Goal: Find specific page/section: Find specific page/section

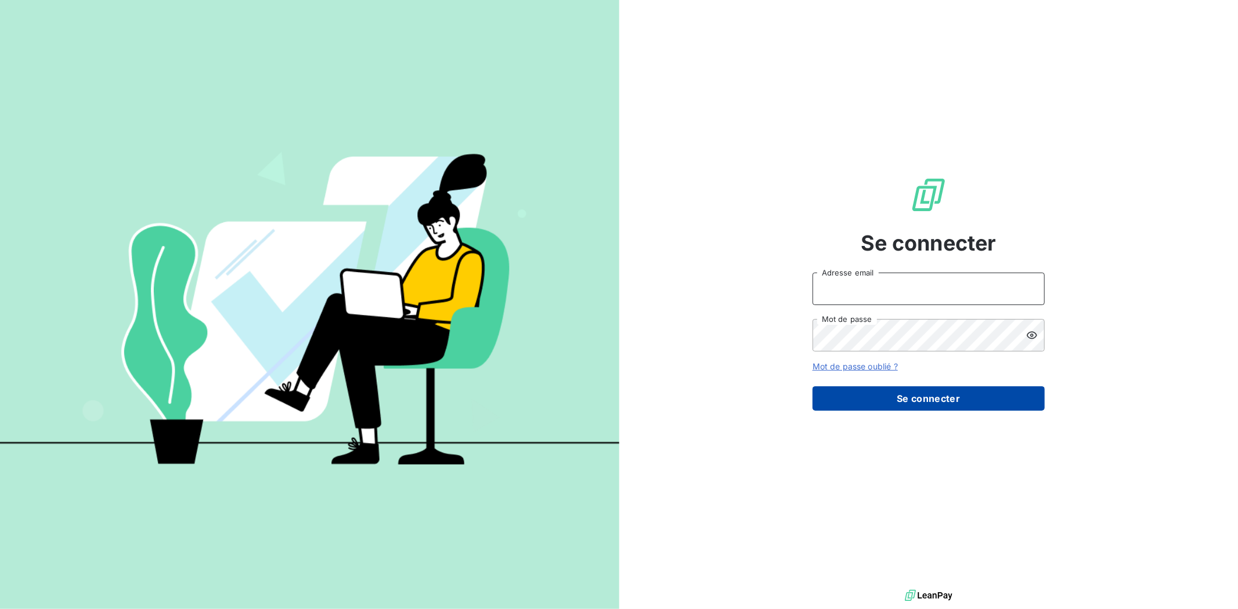
type input "[EMAIL_ADDRESS][DOMAIN_NAME]"
click at [878, 391] on button "Se connecter" at bounding box center [928, 398] width 232 height 24
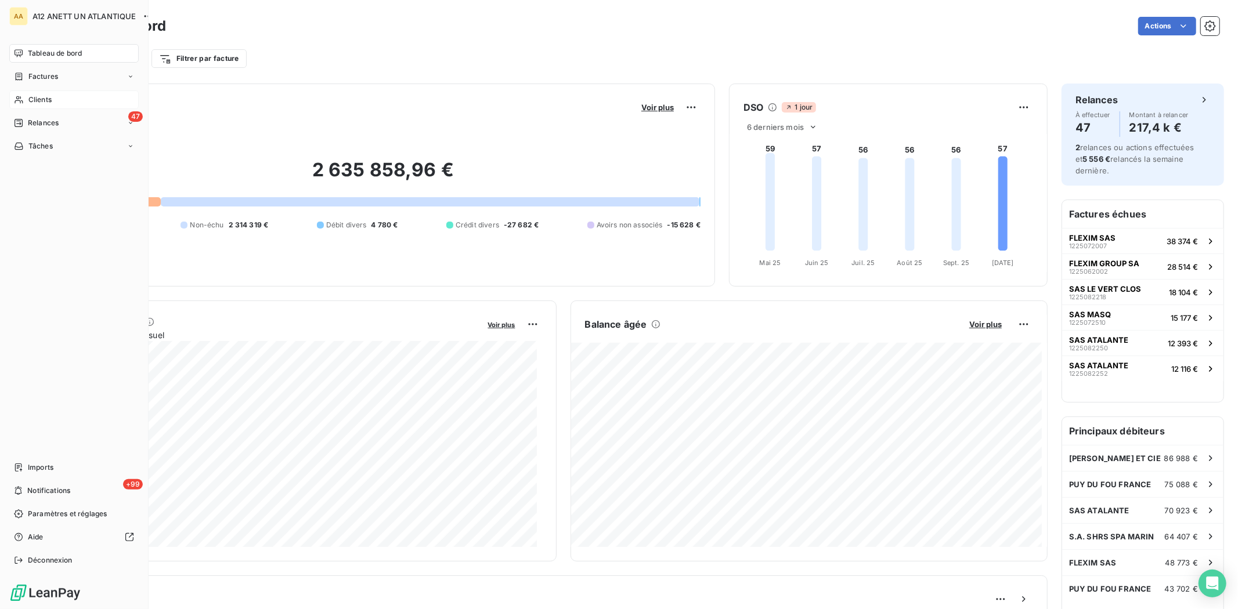
click at [41, 100] on span "Clients" at bounding box center [39, 100] width 23 height 10
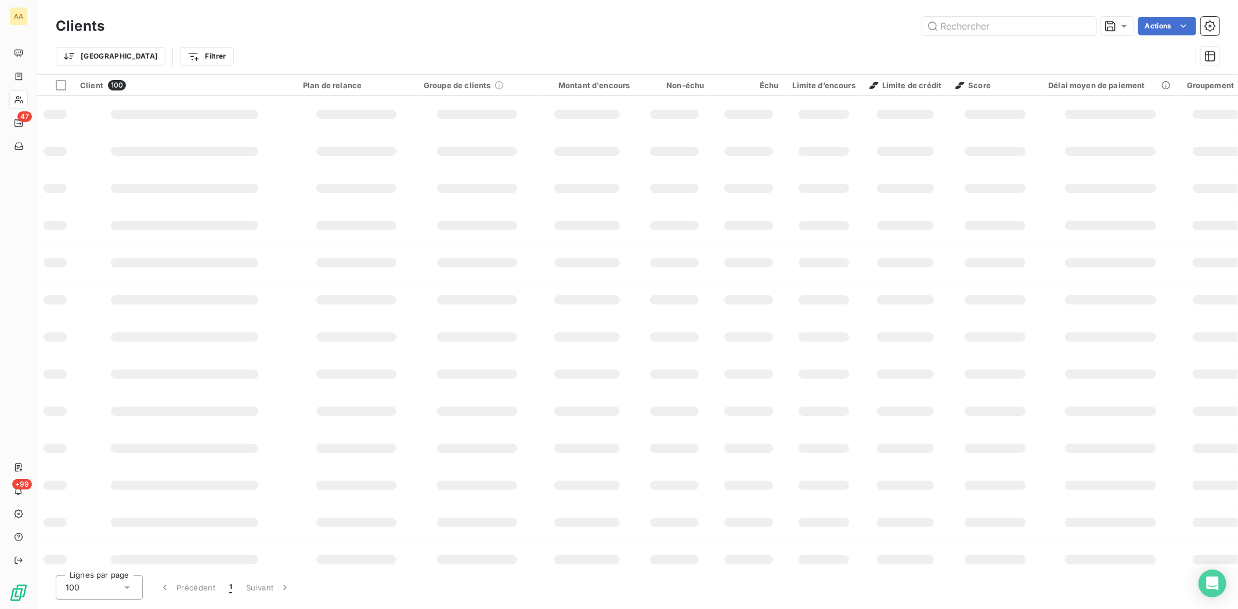
click at [952, 35] on div "Clients Actions" at bounding box center [637, 26] width 1163 height 24
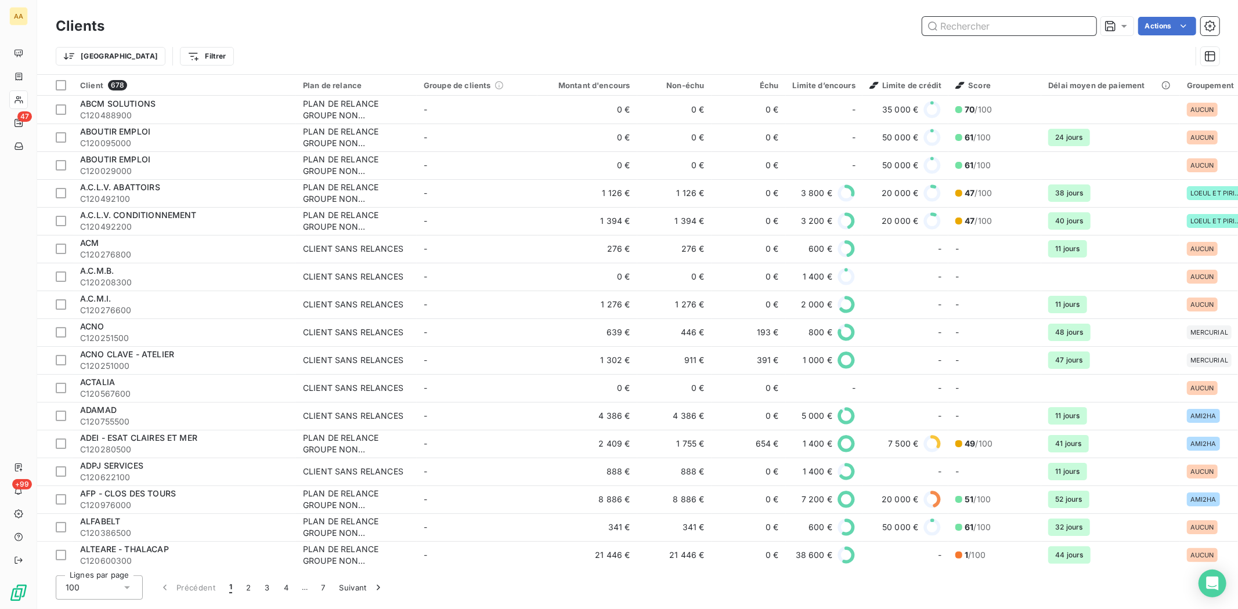
click at [947, 27] on input "text" at bounding box center [1009, 26] width 174 height 19
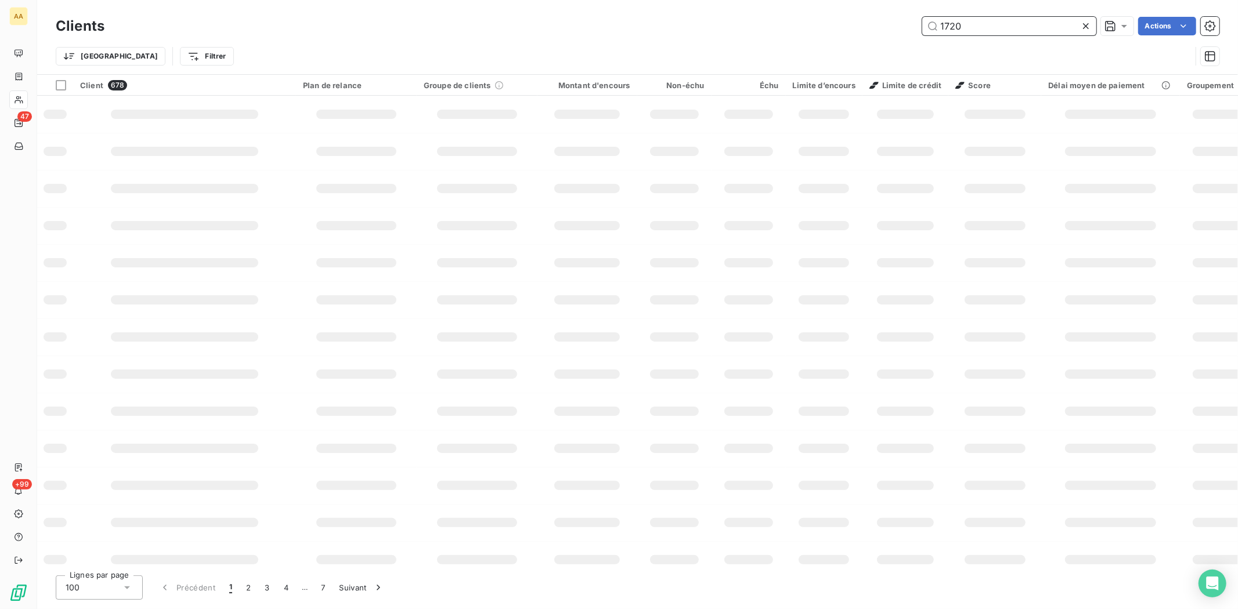
type input "1720"
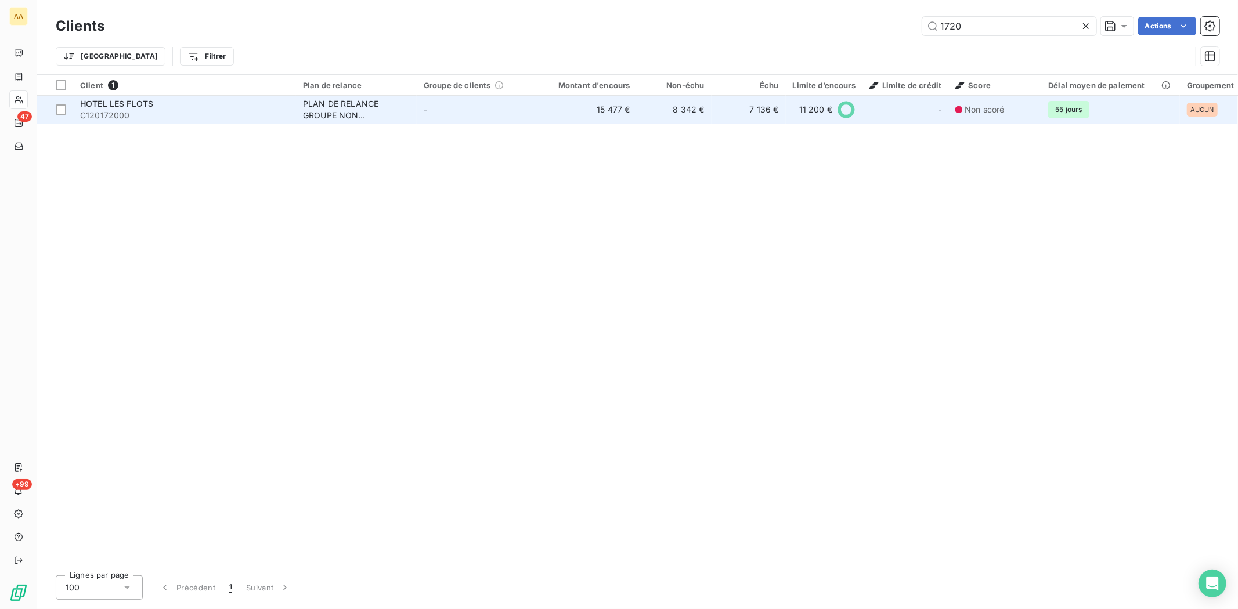
click at [101, 114] on span "C120172000" at bounding box center [184, 116] width 209 height 12
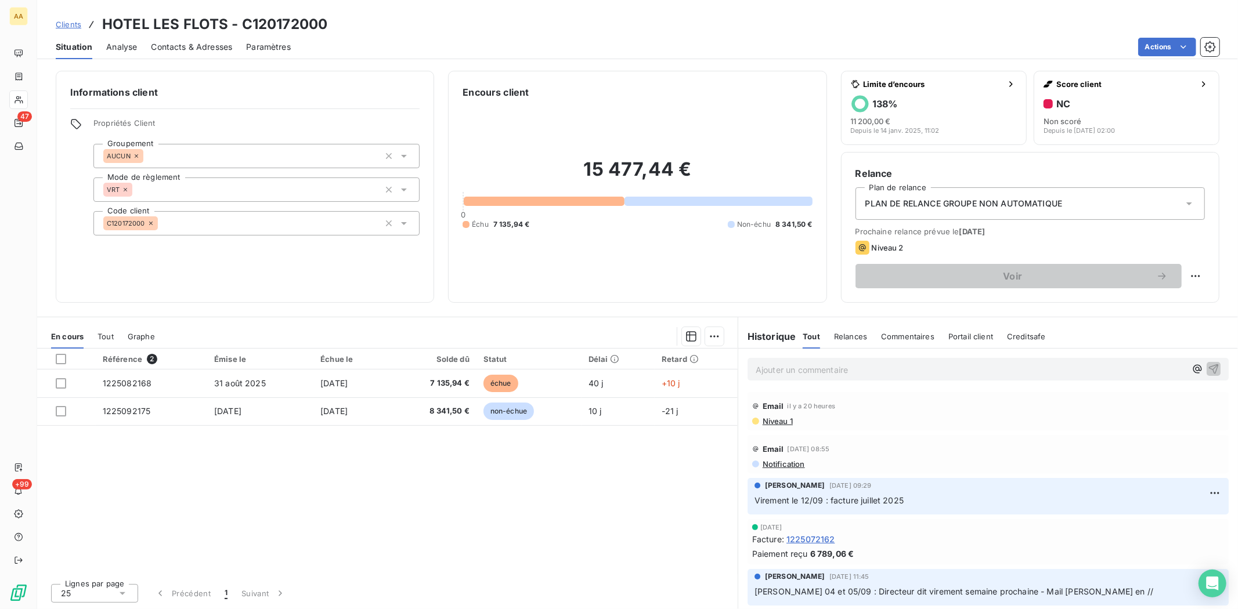
click at [217, 48] on span "Contacts & Adresses" at bounding box center [191, 47] width 81 height 12
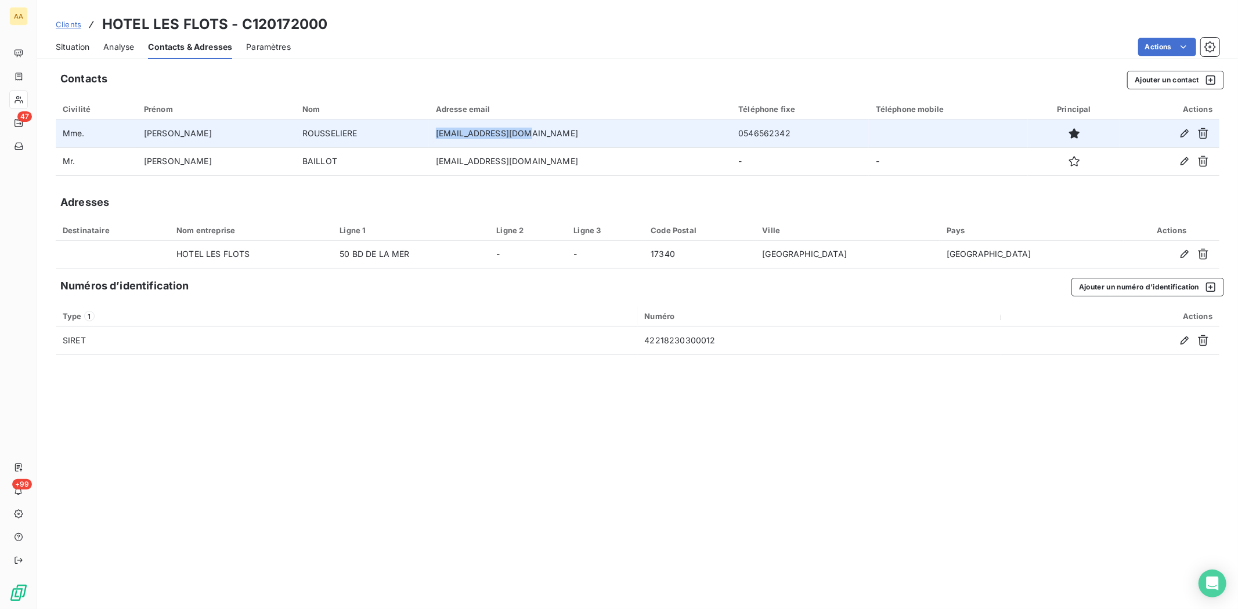
drag, startPoint x: 412, startPoint y: 132, endPoint x: 493, endPoint y: 131, distance: 81.2
click at [493, 131] on td "[EMAIL_ADDRESS][DOMAIN_NAME]" at bounding box center [580, 134] width 303 height 28
copy td "[EMAIL_ADDRESS][DOMAIN_NAME]"
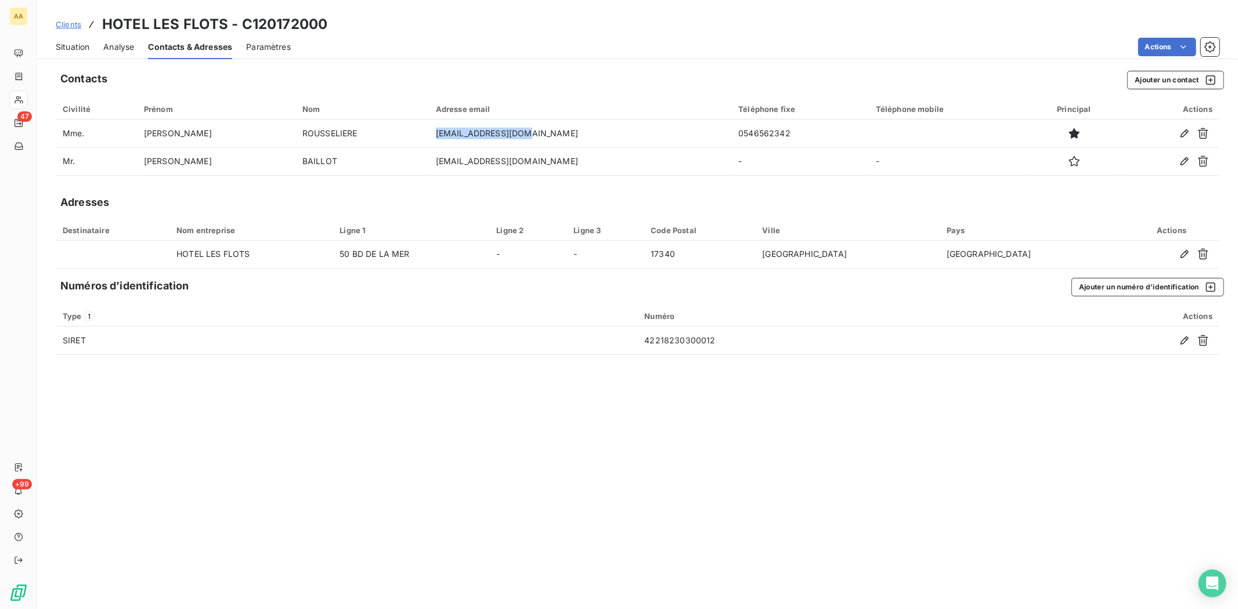
click at [74, 47] on span "Situation" at bounding box center [73, 47] width 34 height 12
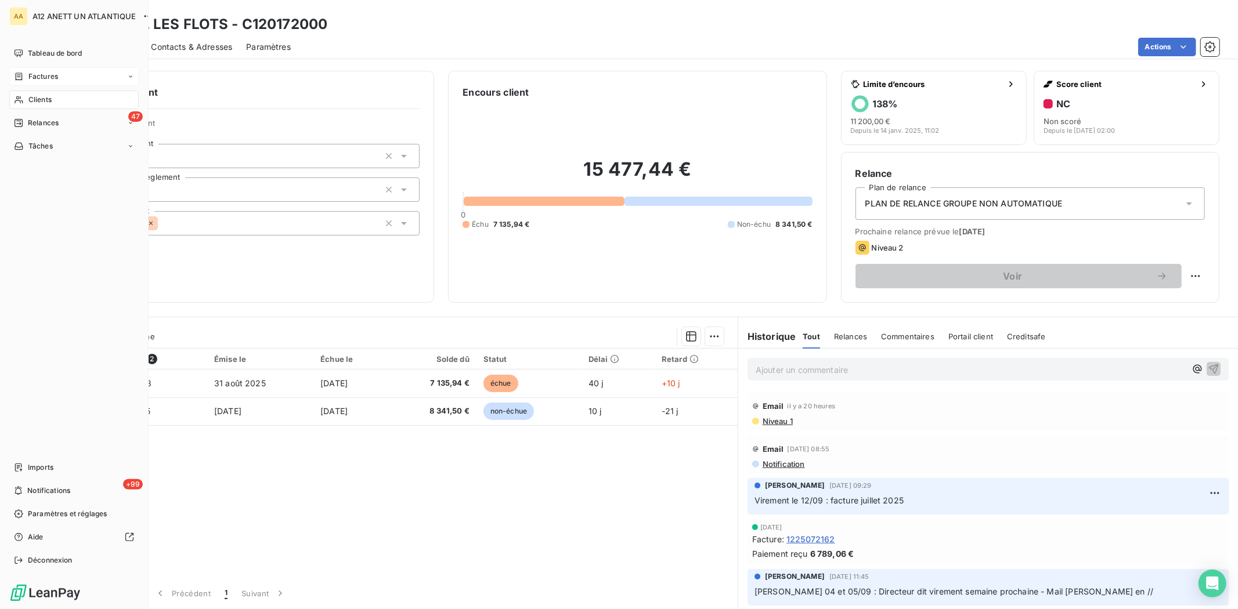
click at [55, 73] on span "Factures" at bounding box center [43, 76] width 30 height 10
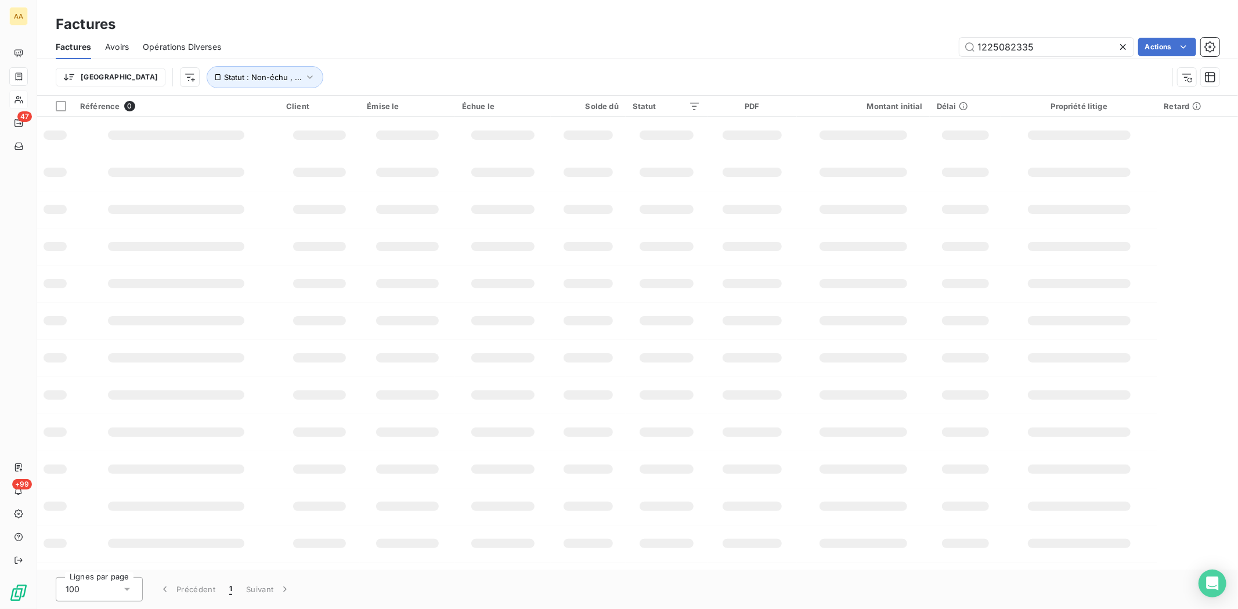
drag, startPoint x: 1046, startPoint y: 47, endPoint x: 936, endPoint y: 43, distance: 110.3
click at [936, 43] on div "1225082335 Actions" at bounding box center [727, 47] width 984 height 19
type input "1225092196"
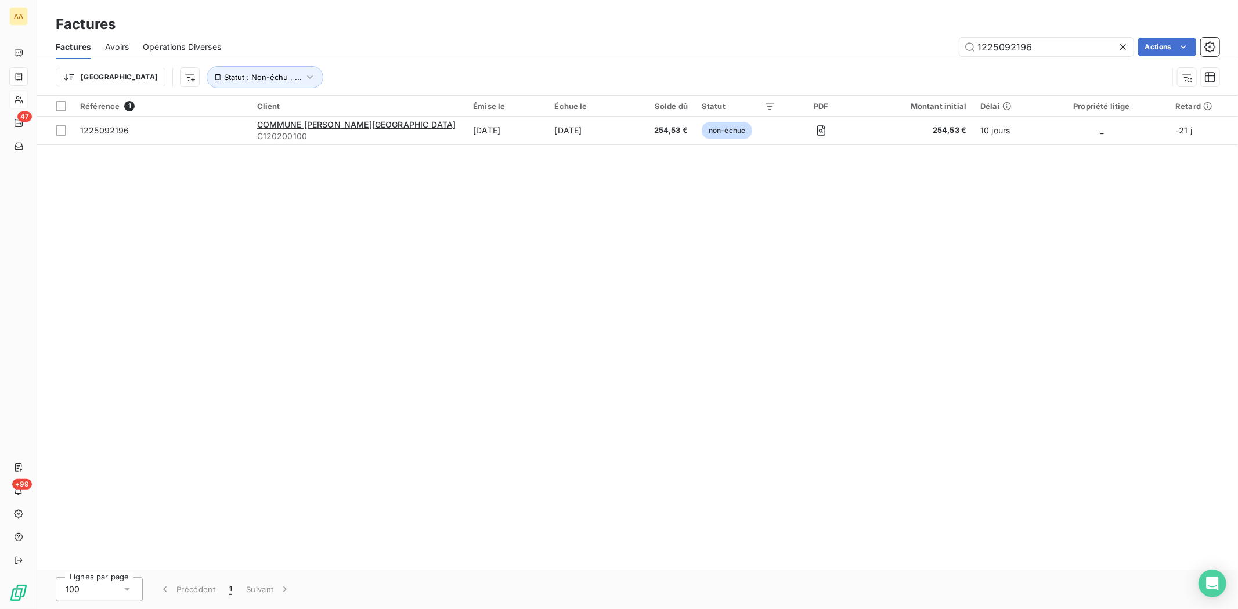
click at [891, 252] on div "Référence 1 Client Émise le Échue le Solde dû Statut PDF Montant initial Délai …" at bounding box center [637, 333] width 1201 height 474
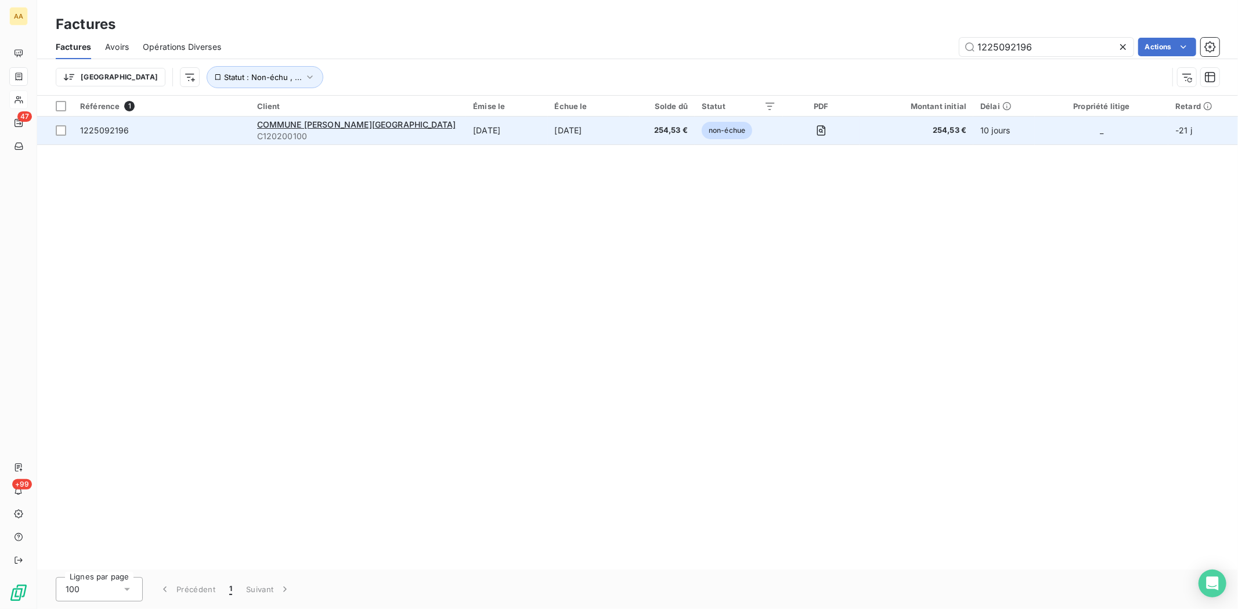
drag, startPoint x: 99, startPoint y: 128, endPoint x: 107, endPoint y: 129, distance: 8.7
click at [101, 130] on span "1225092196" at bounding box center [104, 130] width 49 height 10
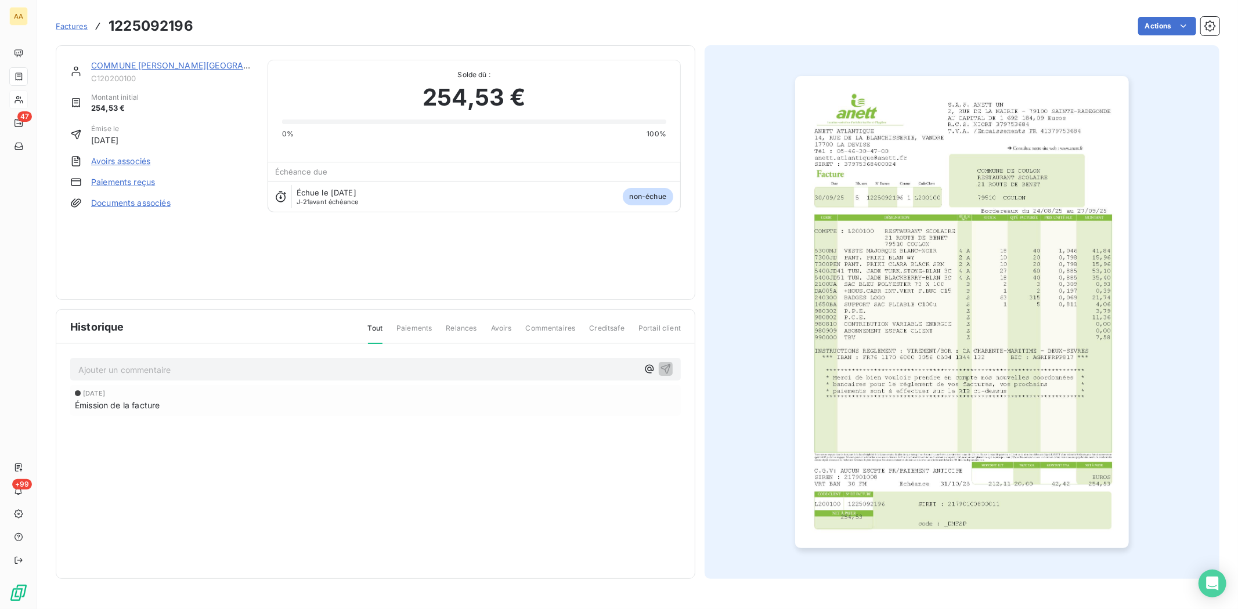
click at [123, 68] on link "COMMUNE [PERSON_NAME][GEOGRAPHIC_DATA]" at bounding box center [191, 65] width 200 height 10
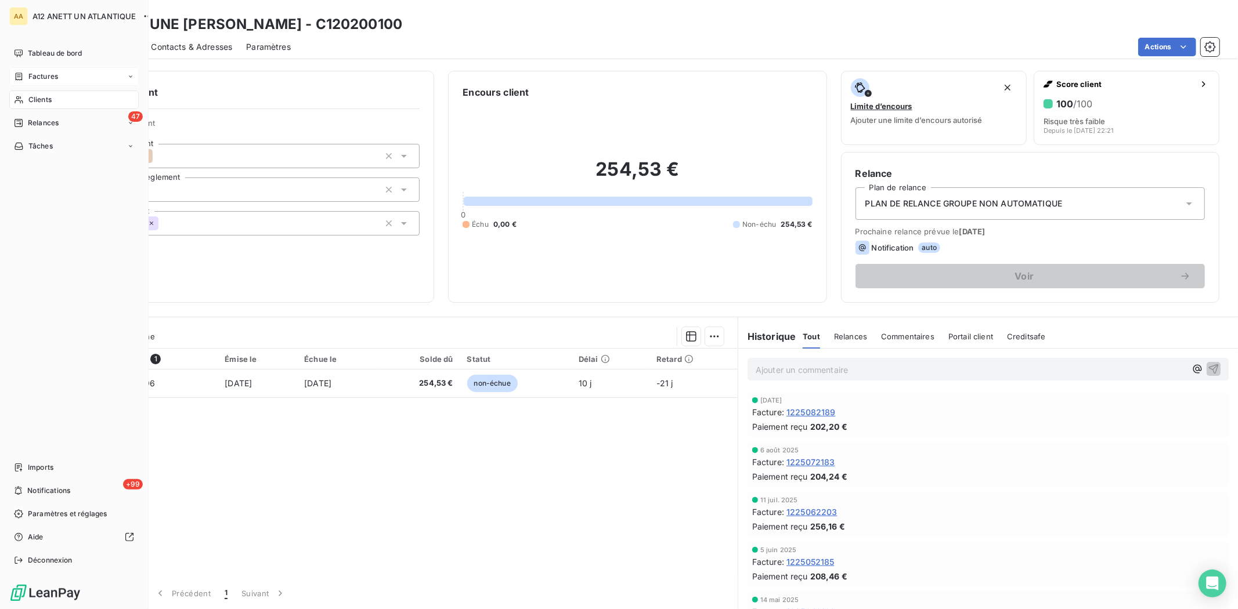
drag, startPoint x: 44, startPoint y: 97, endPoint x: 51, endPoint y: 95, distance: 7.3
click at [45, 97] on span "Clients" at bounding box center [39, 100] width 23 height 10
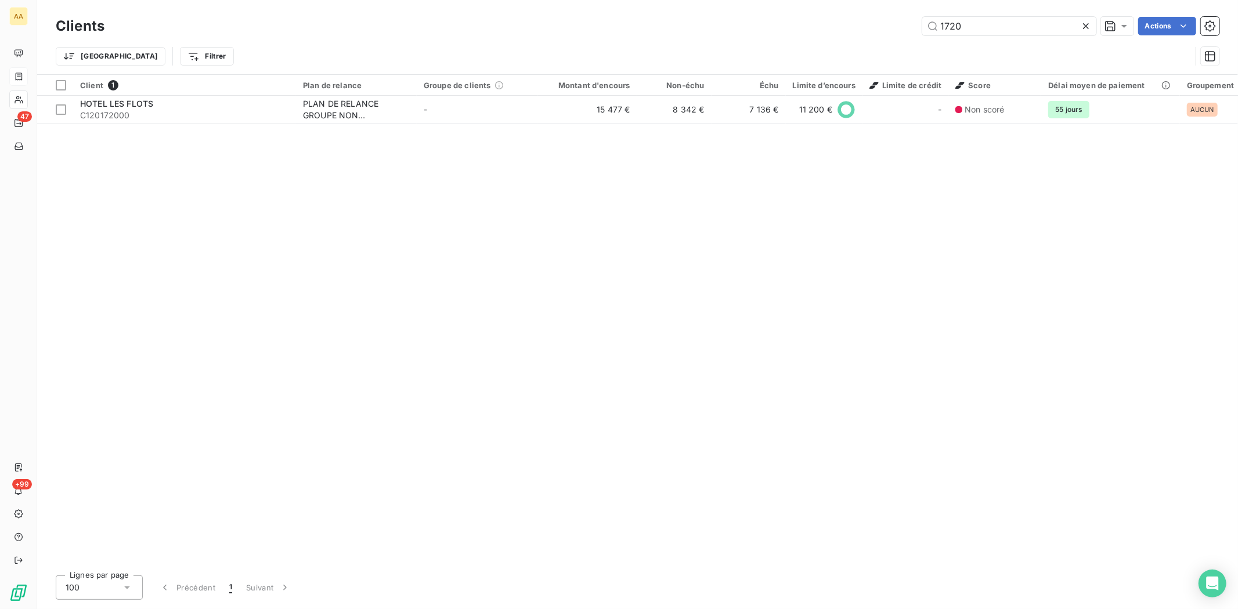
drag, startPoint x: 973, startPoint y: 26, endPoint x: 894, endPoint y: 28, distance: 78.9
click at [894, 28] on div "1720 Actions" at bounding box center [668, 26] width 1101 height 19
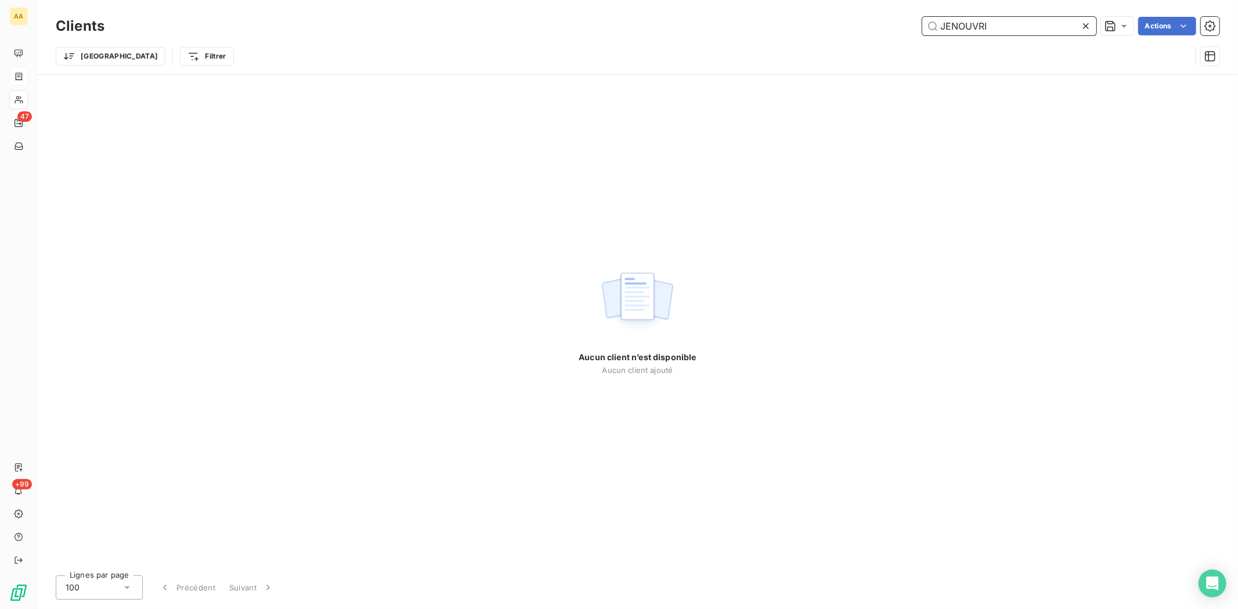
drag, startPoint x: 999, startPoint y: 30, endPoint x: 902, endPoint y: 32, distance: 96.9
click at [902, 32] on div "JENOUVRI Actions" at bounding box center [668, 26] width 1101 height 19
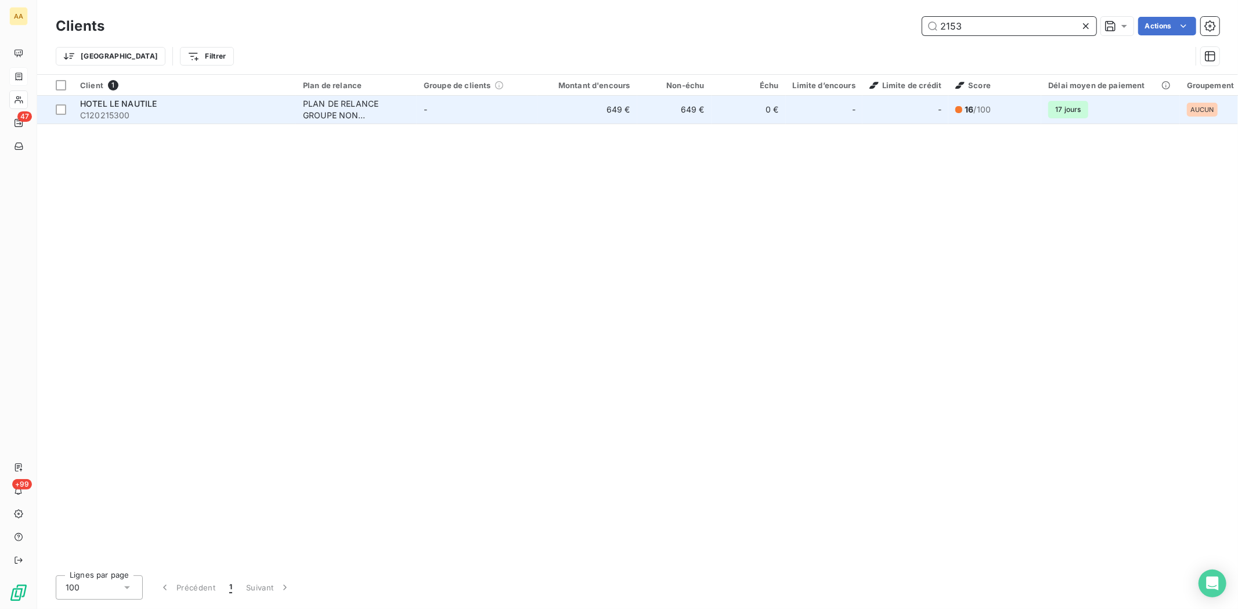
type input "2153"
click at [103, 122] on td "HOTEL LE NAUTILE C120215300" at bounding box center [184, 110] width 223 height 28
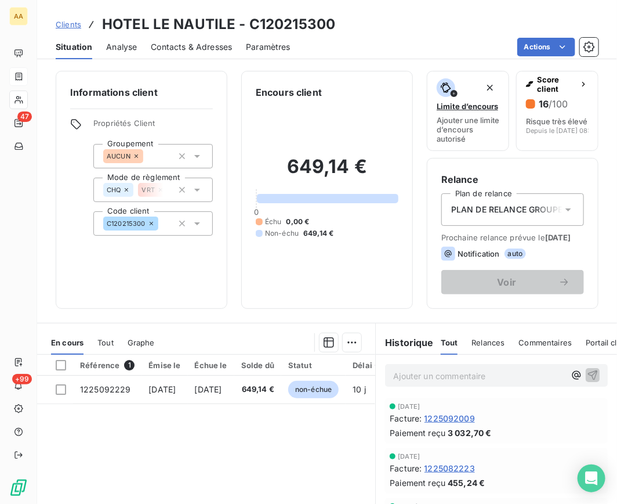
click at [617, 24] on html "AA 47 +99 Clients HOTEL LE NAUTILE - C120215300 Situation Analyse Contacts & Ad…" at bounding box center [308, 252] width 617 height 504
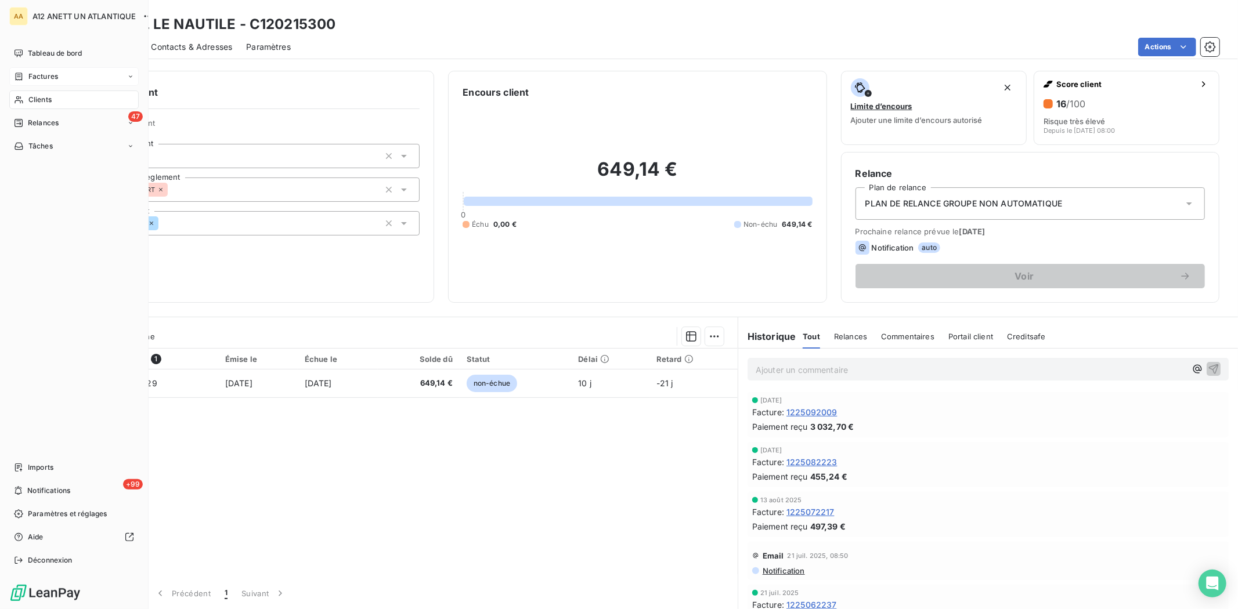
click at [42, 75] on span "Factures" at bounding box center [43, 76] width 30 height 10
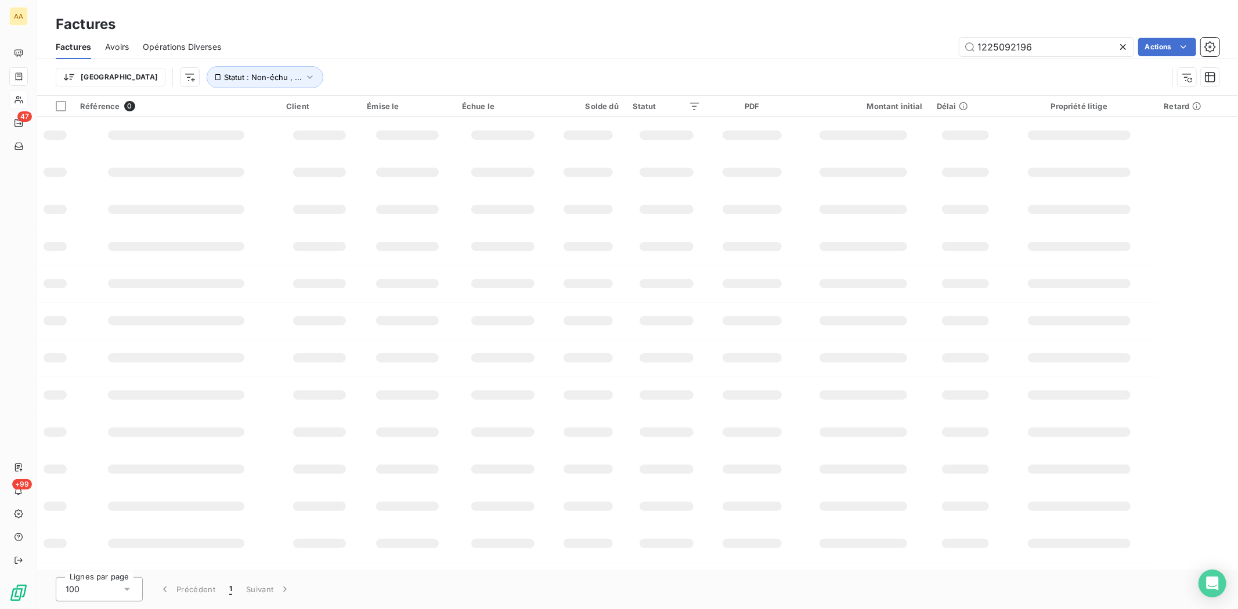
drag, startPoint x: 1043, startPoint y: 41, endPoint x: 956, endPoint y: 41, distance: 87.0
click at [956, 41] on div "1225092196 Actions" at bounding box center [727, 47] width 984 height 19
type input "1225092324"
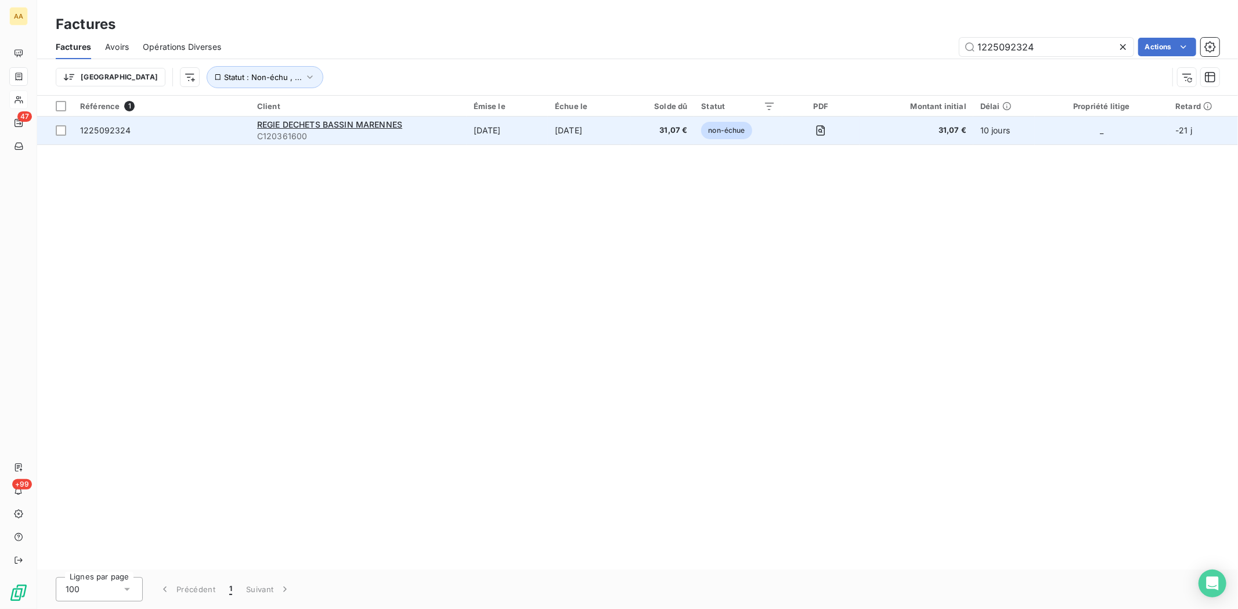
click at [268, 134] on span "C120361600" at bounding box center [358, 137] width 203 height 12
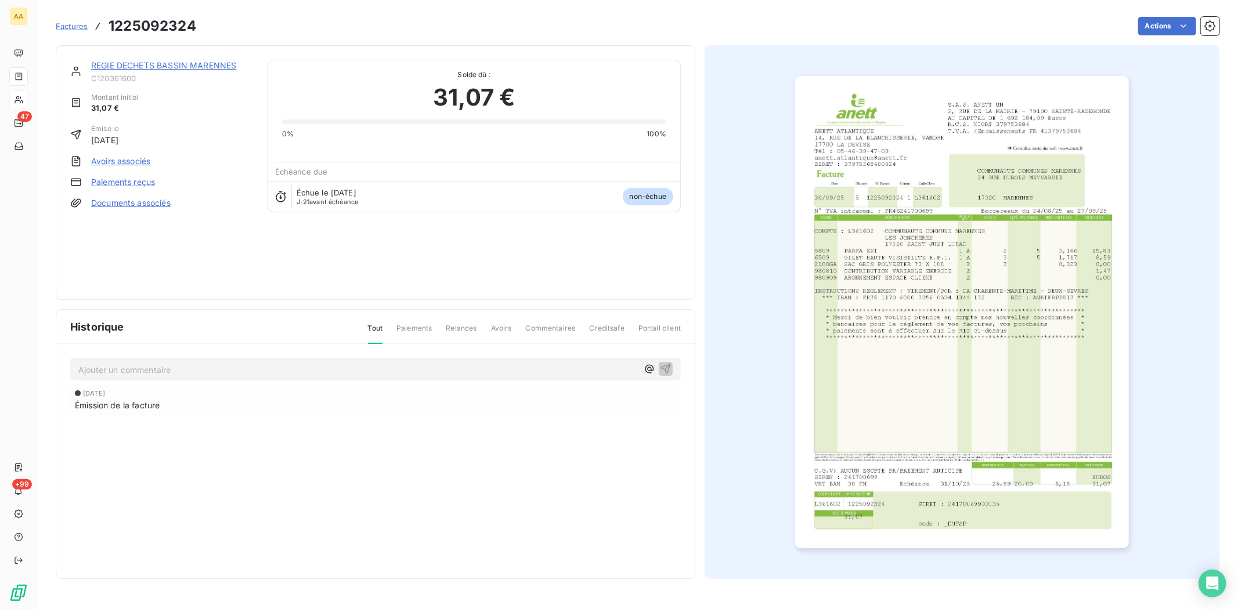
click at [116, 70] on link "REGIE DECHETS BASSIN MARENNES" at bounding box center [163, 65] width 145 height 10
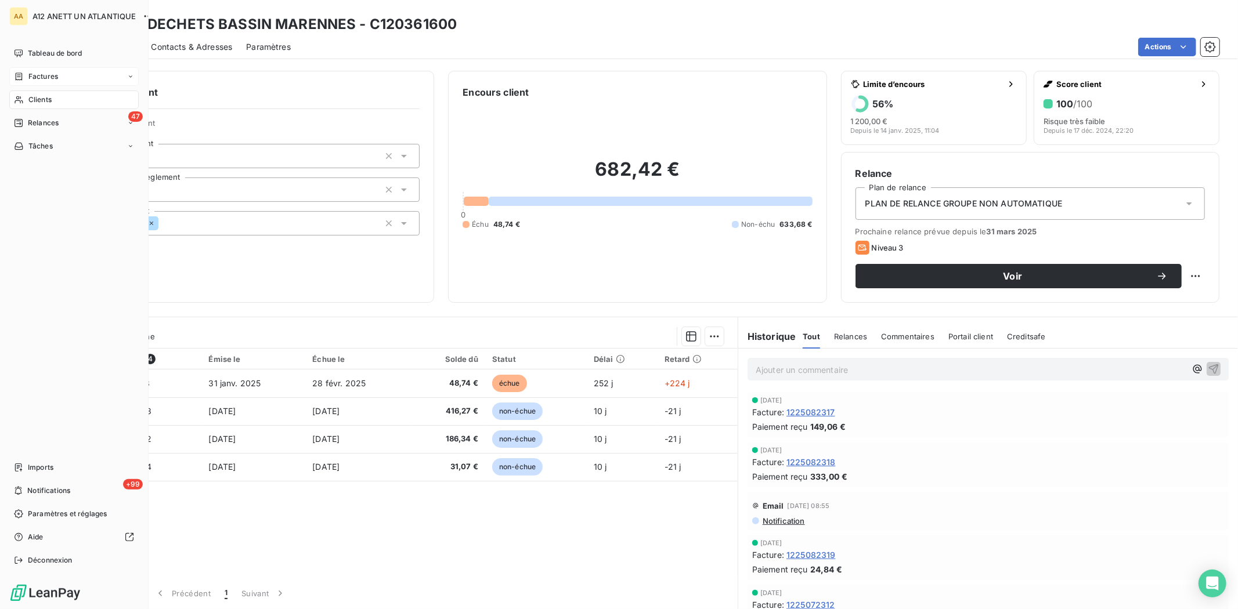
click at [39, 100] on span "Clients" at bounding box center [39, 100] width 23 height 10
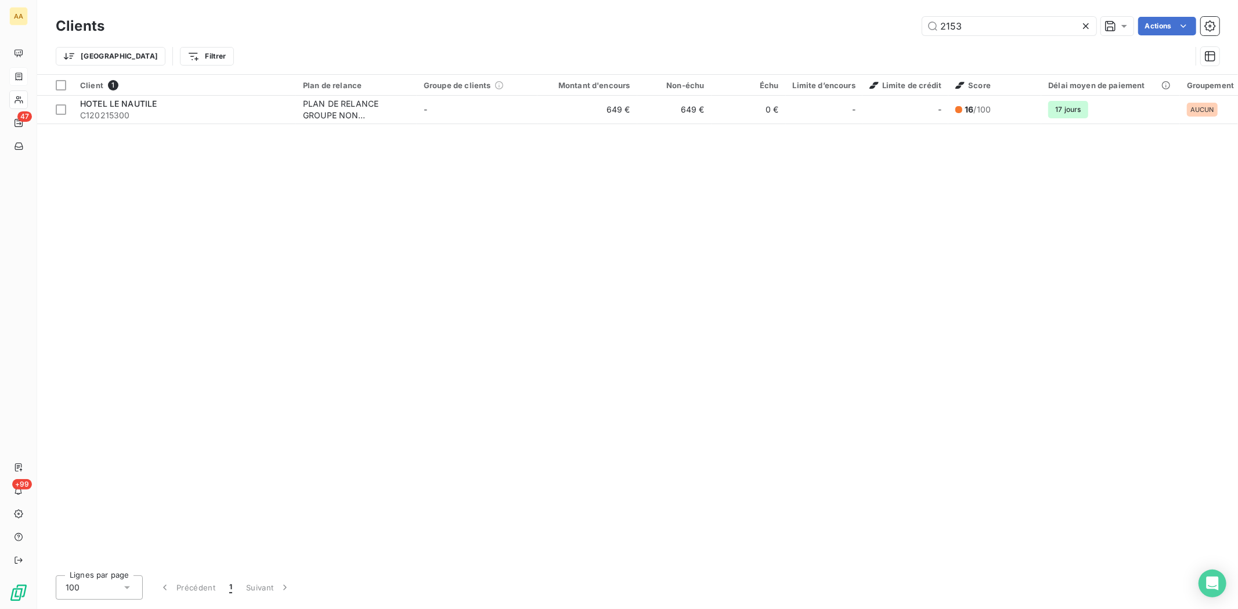
drag, startPoint x: 1011, startPoint y: 26, endPoint x: 875, endPoint y: 26, distance: 136.4
click at [875, 26] on div "2153 Actions" at bounding box center [668, 26] width 1101 height 19
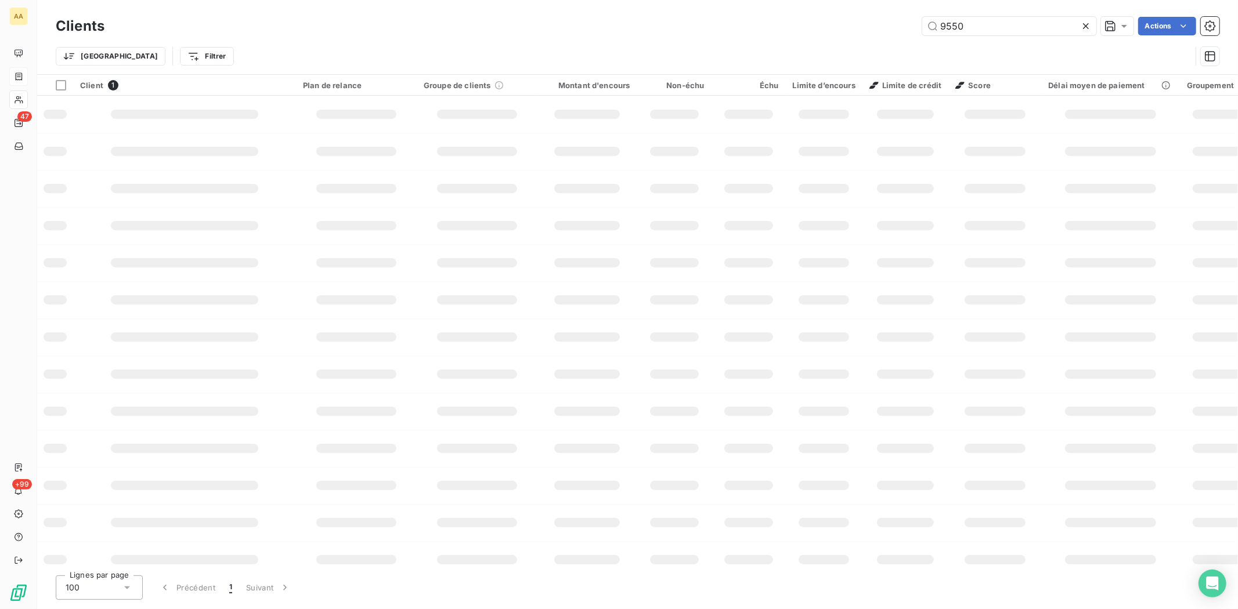
type input "9550"
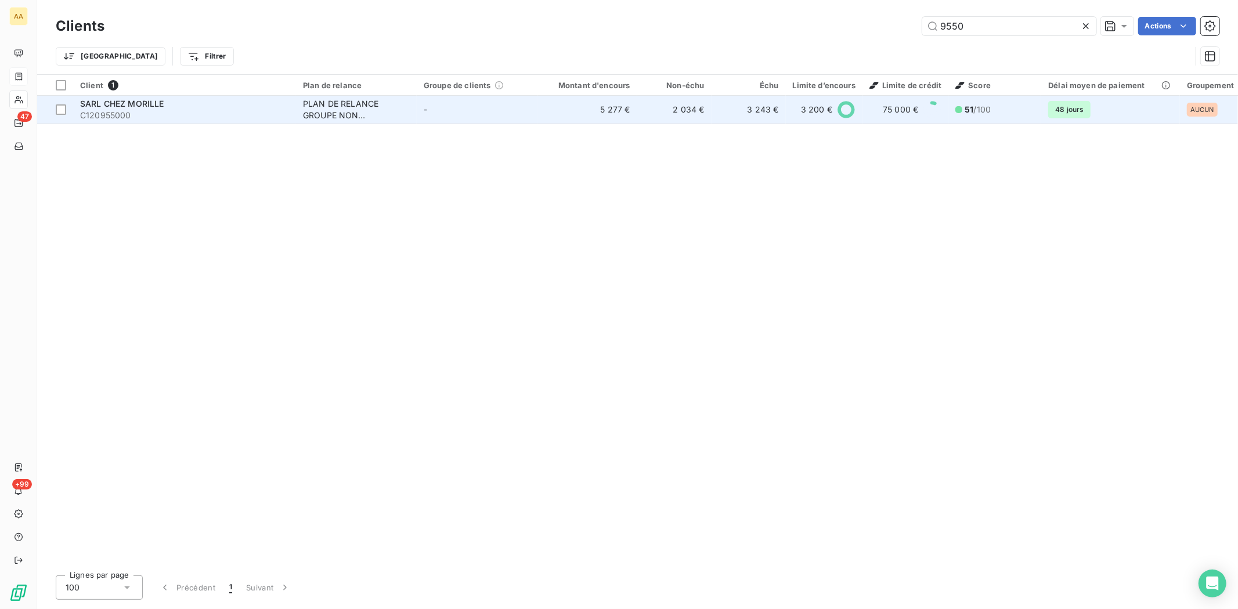
click at [91, 110] on span "C120955000" at bounding box center [184, 116] width 209 height 12
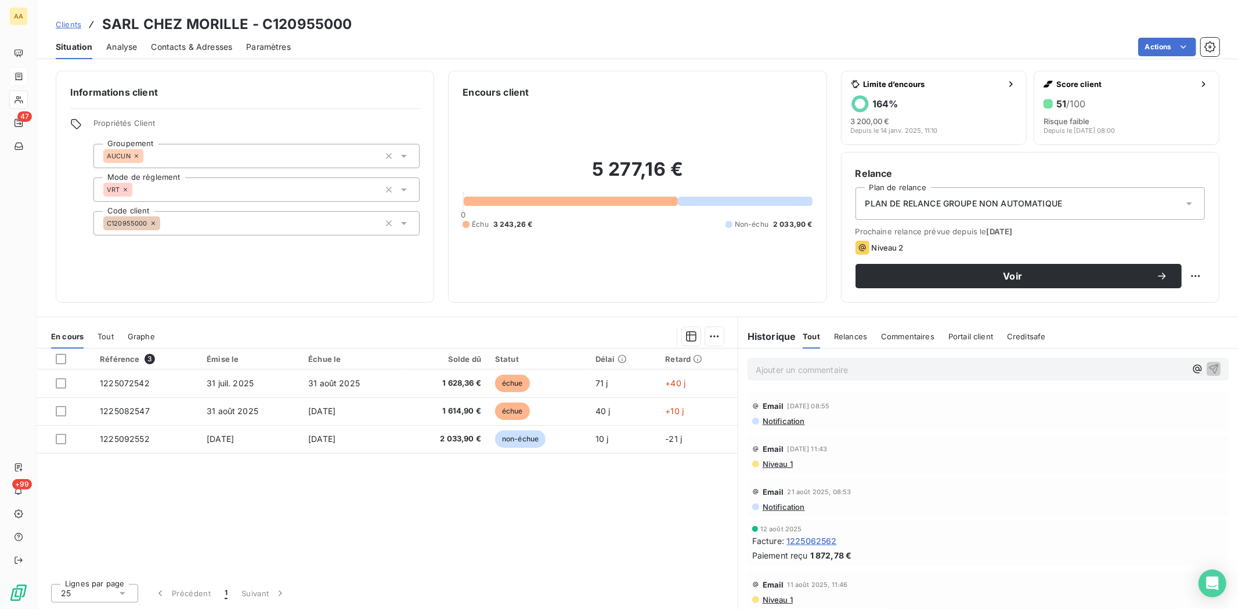
click at [189, 48] on span "Contacts & Adresses" at bounding box center [191, 47] width 81 height 12
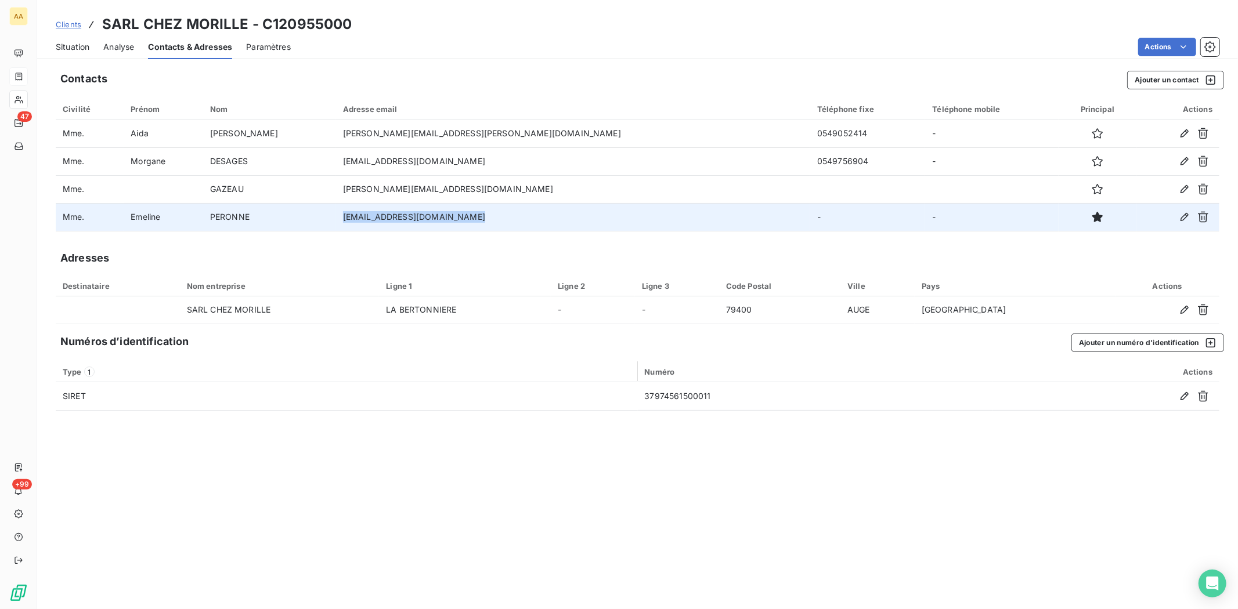
drag, startPoint x: 366, startPoint y: 218, endPoint x: 485, endPoint y: 221, distance: 118.4
click at [485, 221] on td "[EMAIL_ADDRESS][DOMAIN_NAME]" at bounding box center [573, 217] width 474 height 28
drag, startPoint x: 496, startPoint y: 217, endPoint x: 358, endPoint y: 215, distance: 137.5
click at [358, 215] on td "[EMAIL_ADDRESS][DOMAIN_NAME]" at bounding box center [573, 217] width 474 height 28
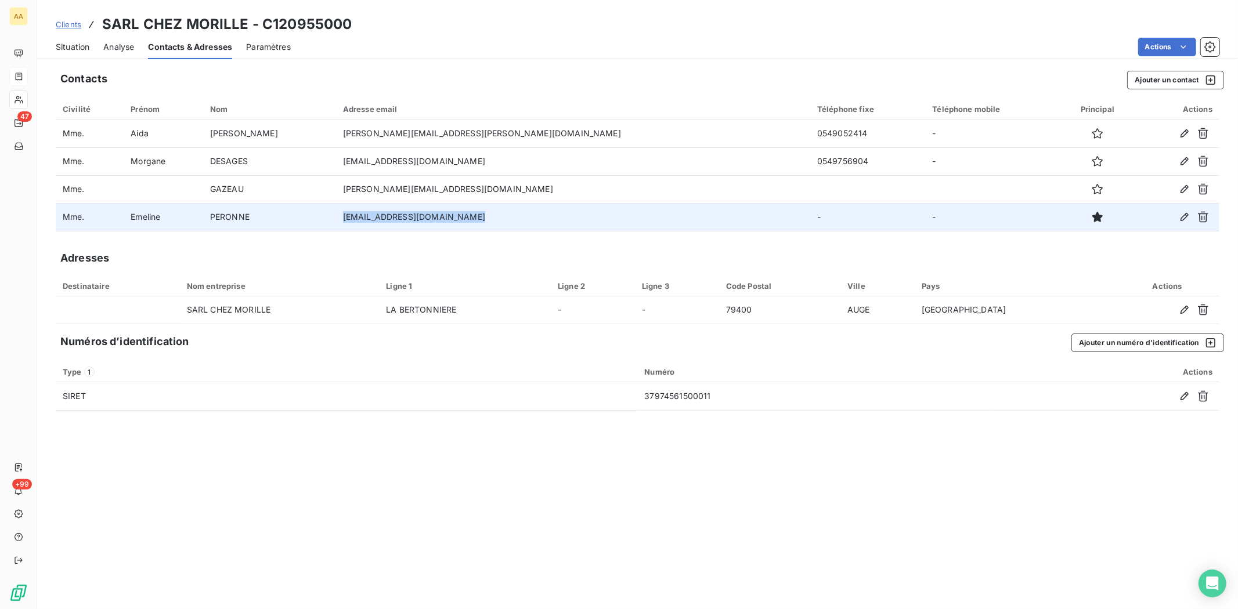
copy td "[EMAIL_ADDRESS][DOMAIN_NAME]"
click at [407, 218] on td "[EMAIL_ADDRESS][DOMAIN_NAME]" at bounding box center [573, 217] width 474 height 28
drag, startPoint x: 494, startPoint y: 217, endPoint x: 362, endPoint y: 214, distance: 132.9
click at [362, 214] on td "[EMAIL_ADDRESS][DOMAIN_NAME]" at bounding box center [573, 217] width 474 height 28
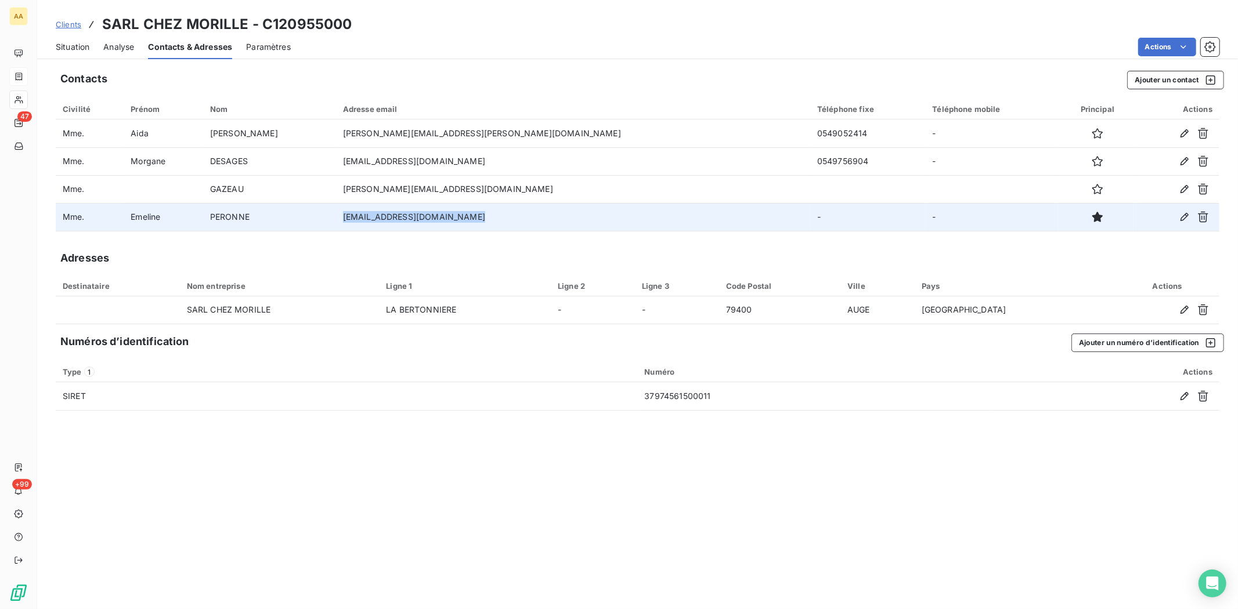
drag, startPoint x: 361, startPoint y: 214, endPoint x: 487, endPoint y: 215, distance: 126.5
click at [487, 215] on td "[EMAIL_ADDRESS][DOMAIN_NAME]" at bounding box center [573, 217] width 474 height 28
copy td "[EMAIL_ADDRESS][DOMAIN_NAME]"
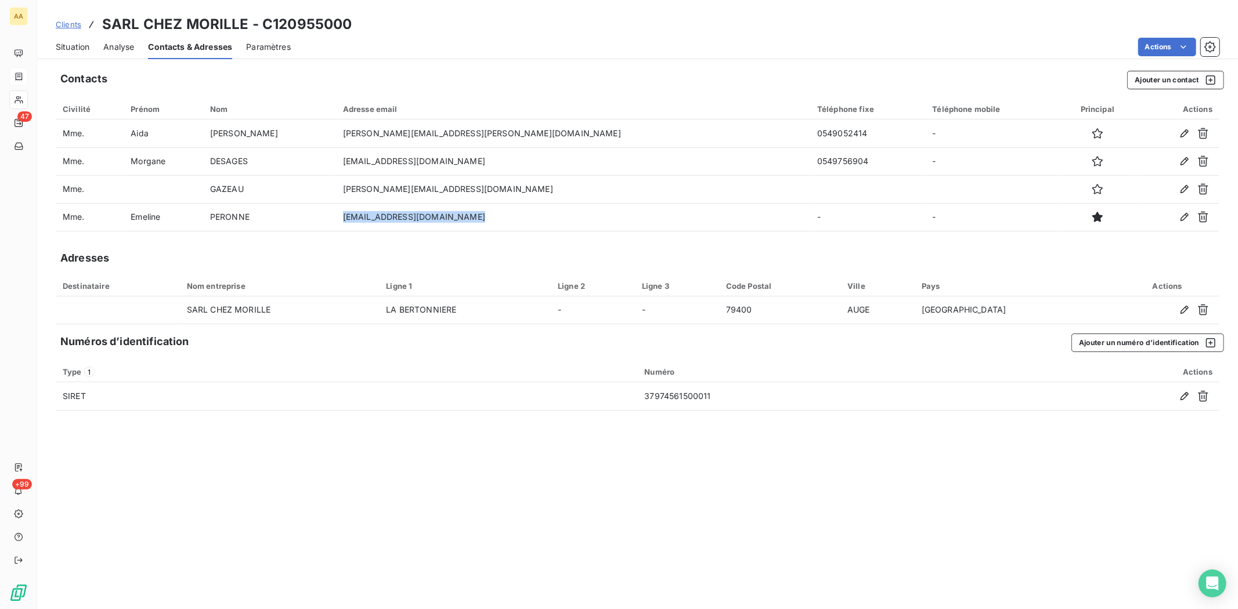
click at [72, 44] on span "Situation" at bounding box center [73, 47] width 34 height 12
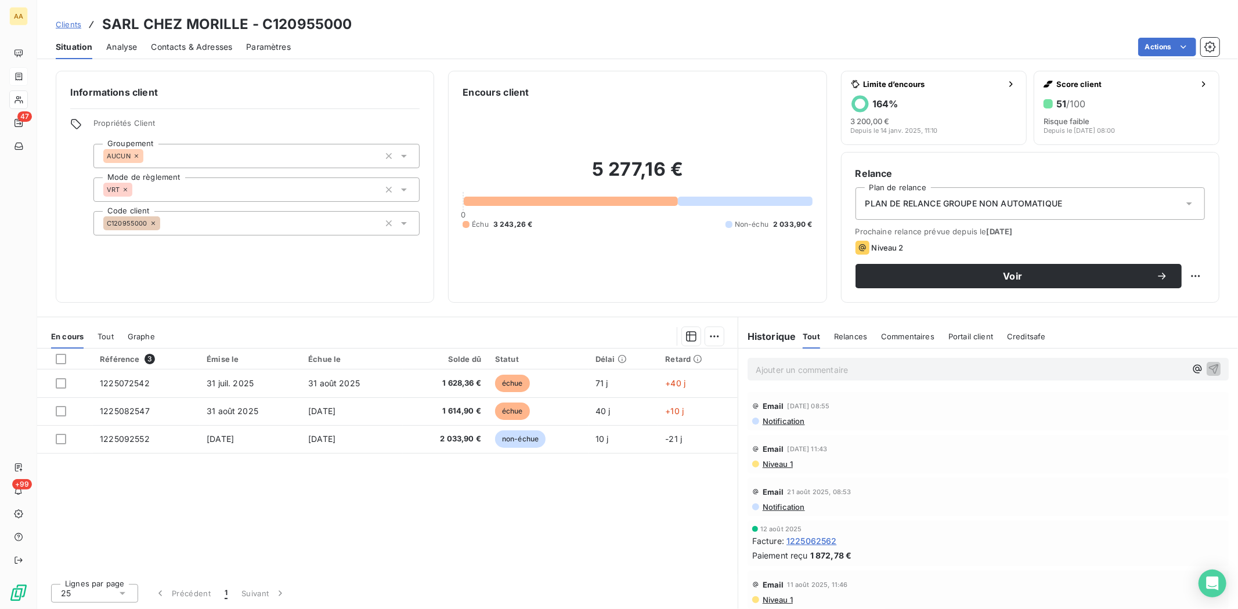
click at [203, 43] on span "Contacts & Adresses" at bounding box center [191, 47] width 81 height 12
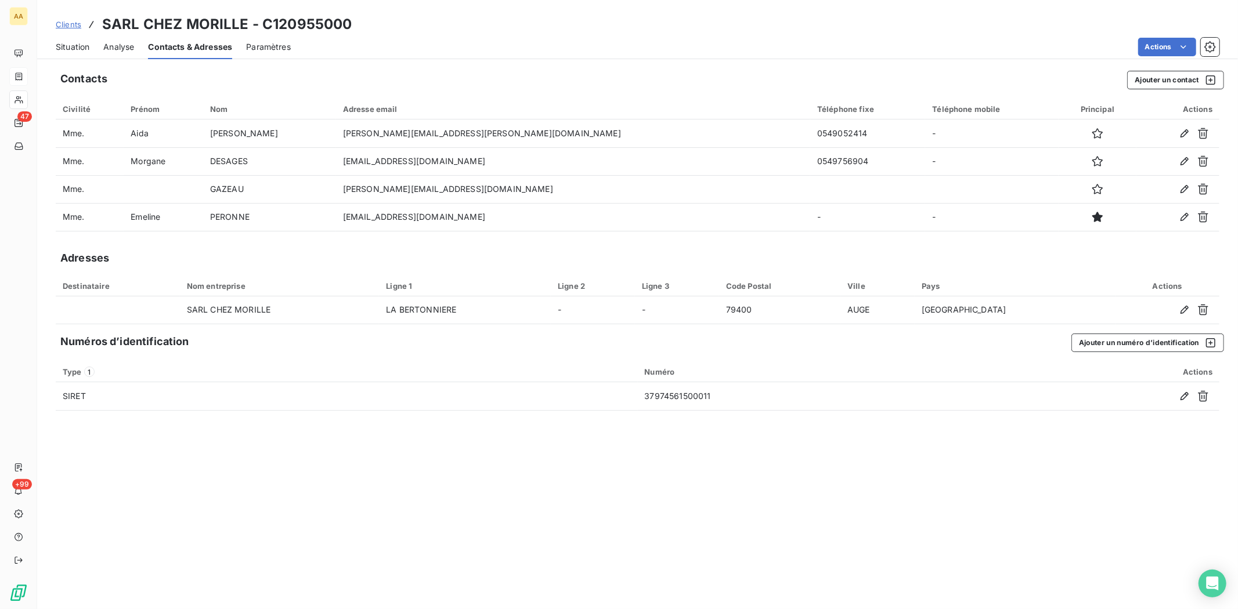
click at [82, 51] on span "Situation" at bounding box center [73, 47] width 34 height 12
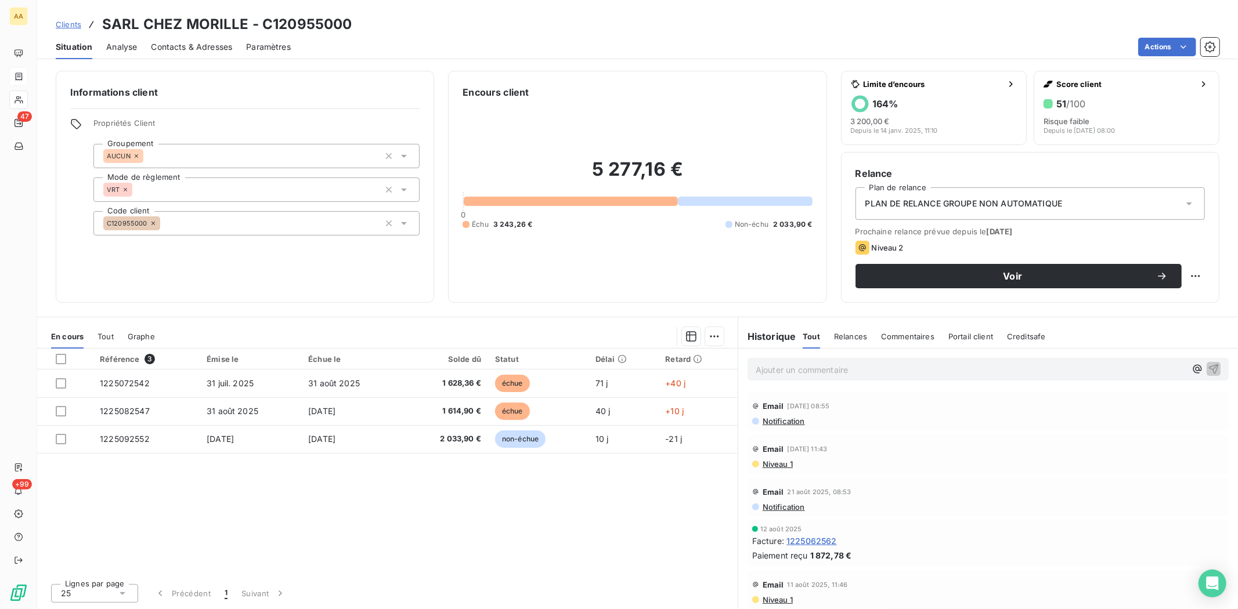
click at [791, 363] on p "Ajouter un commentaire ﻿" at bounding box center [971, 370] width 430 height 15
click at [1196, 277] on html "AA 47 +99 Clients SARL CHEZ MORILLE - C120955000 Situation Analyse Contacts & A…" at bounding box center [619, 304] width 1238 height 609
click at [1178, 161] on html "AA 47 +99 Clients SARL CHEZ MORILLE - C120955000 Situation Analyse Contacts & A…" at bounding box center [619, 304] width 1238 height 609
click at [996, 368] on p "Mail [PERSON_NAME] le [DATE]" at bounding box center [971, 369] width 430 height 13
click at [662, 505] on div "Référence 3 Émise le Échue le Solde dû Statut Délai Retard 1225072542 31 juil. …" at bounding box center [387, 462] width 700 height 226
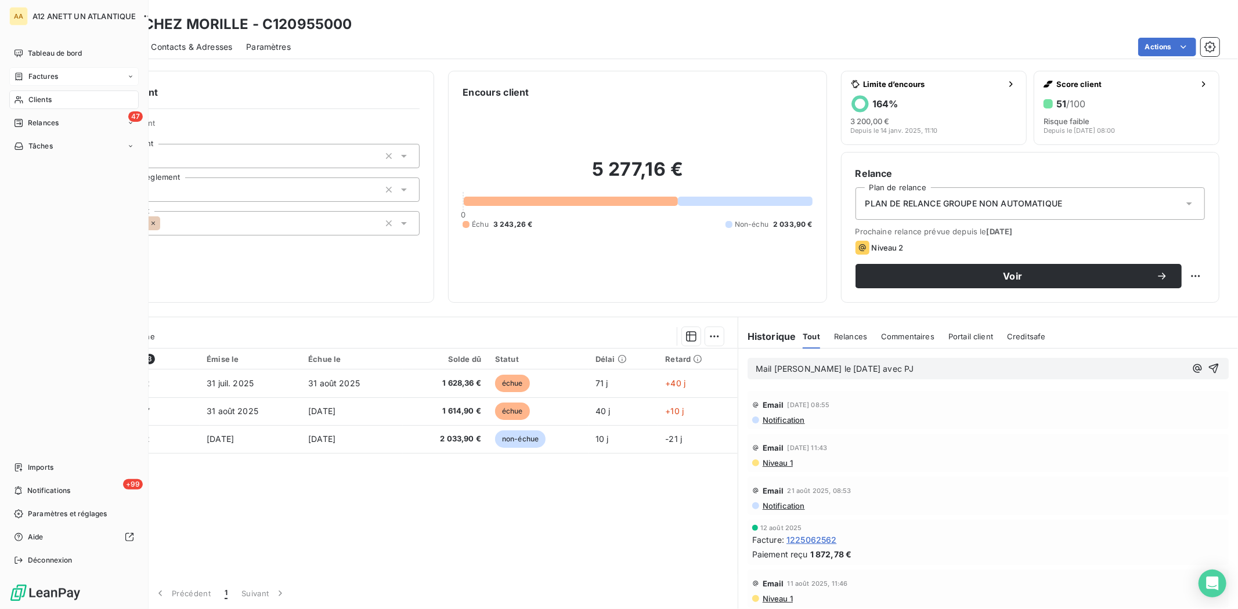
click at [50, 71] on span "Factures" at bounding box center [43, 76] width 30 height 10
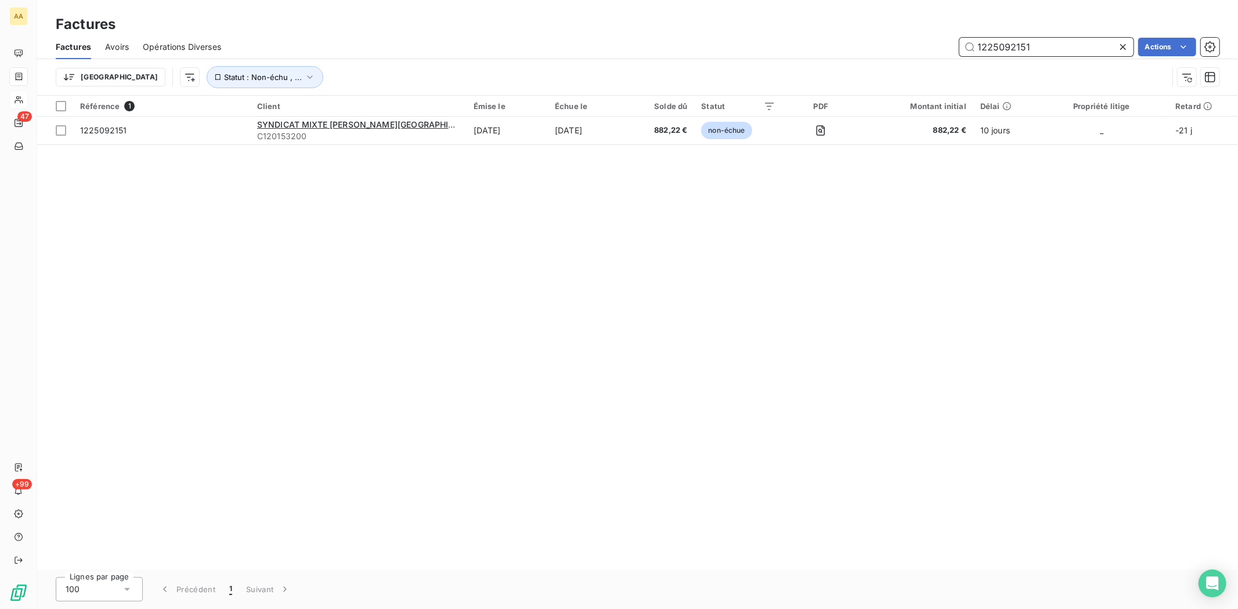
drag, startPoint x: 1050, startPoint y: 44, endPoint x: 1056, endPoint y: 47, distance: 6.5
click at [1050, 44] on input "1225092151" at bounding box center [1046, 47] width 174 height 19
click at [1072, 42] on input "1225092567" at bounding box center [1046, 47] width 174 height 19
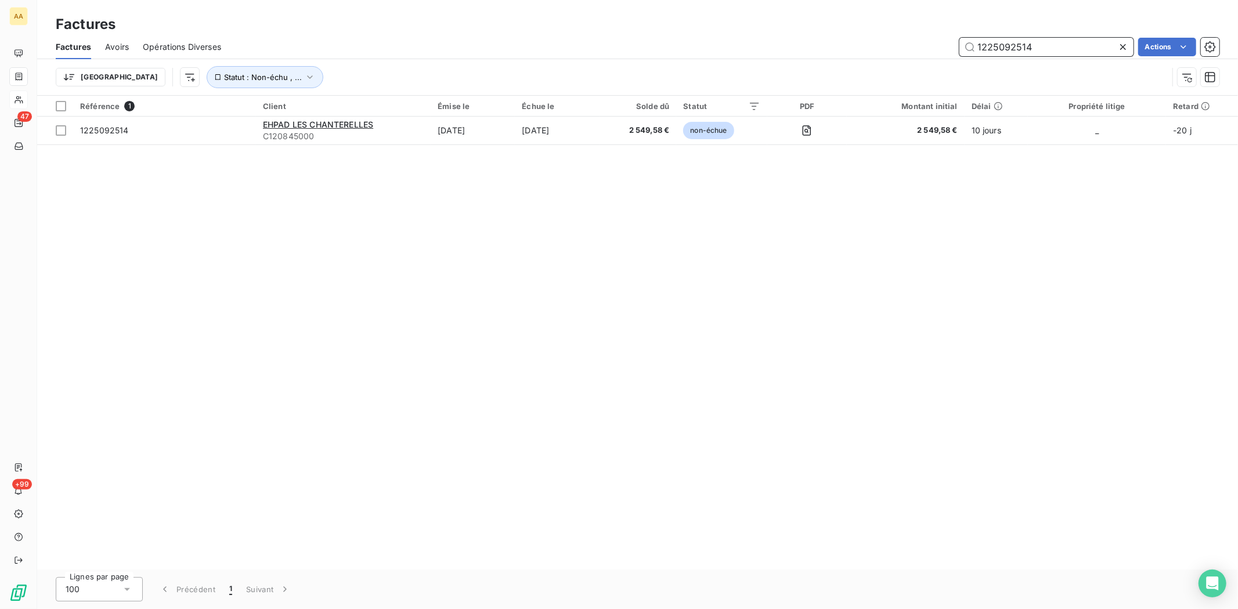
click at [1047, 42] on input "1225092514" at bounding box center [1046, 47] width 174 height 19
click at [1051, 49] on input "1225092342" at bounding box center [1046, 47] width 174 height 19
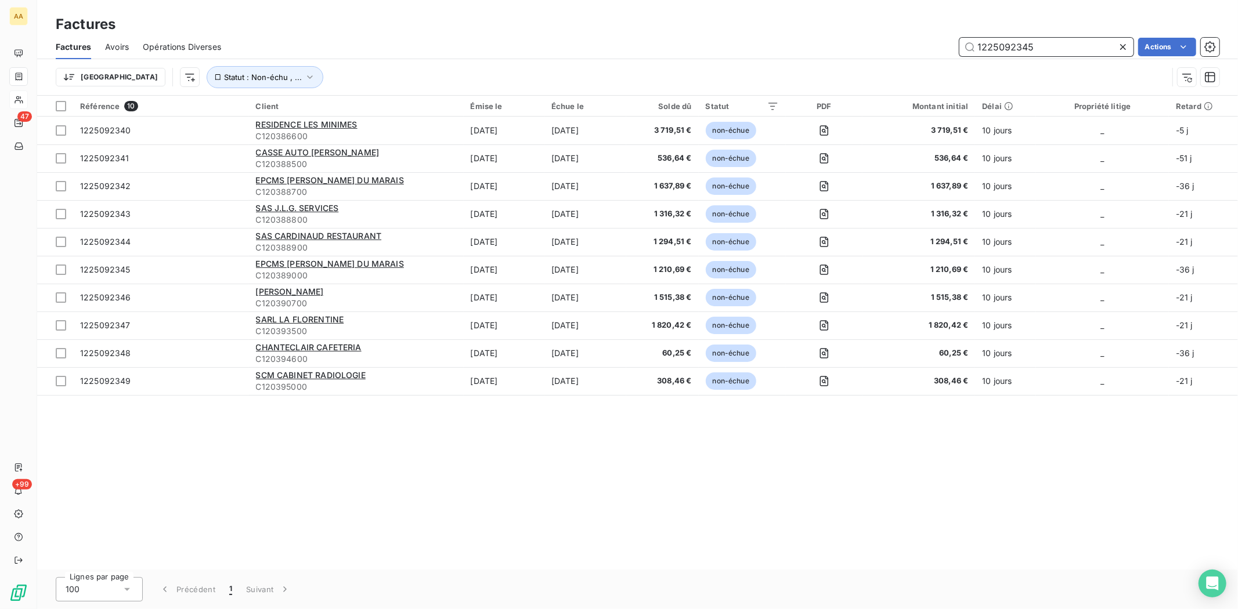
type input "1225092345"
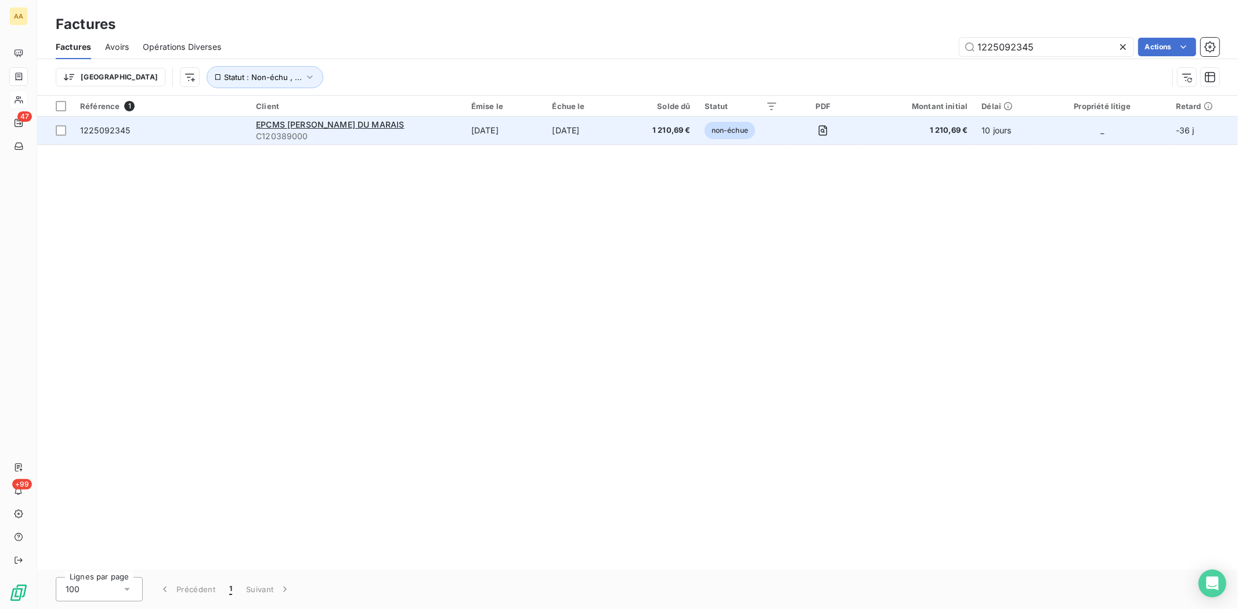
click at [289, 131] on span "C120389000" at bounding box center [356, 137] width 201 height 12
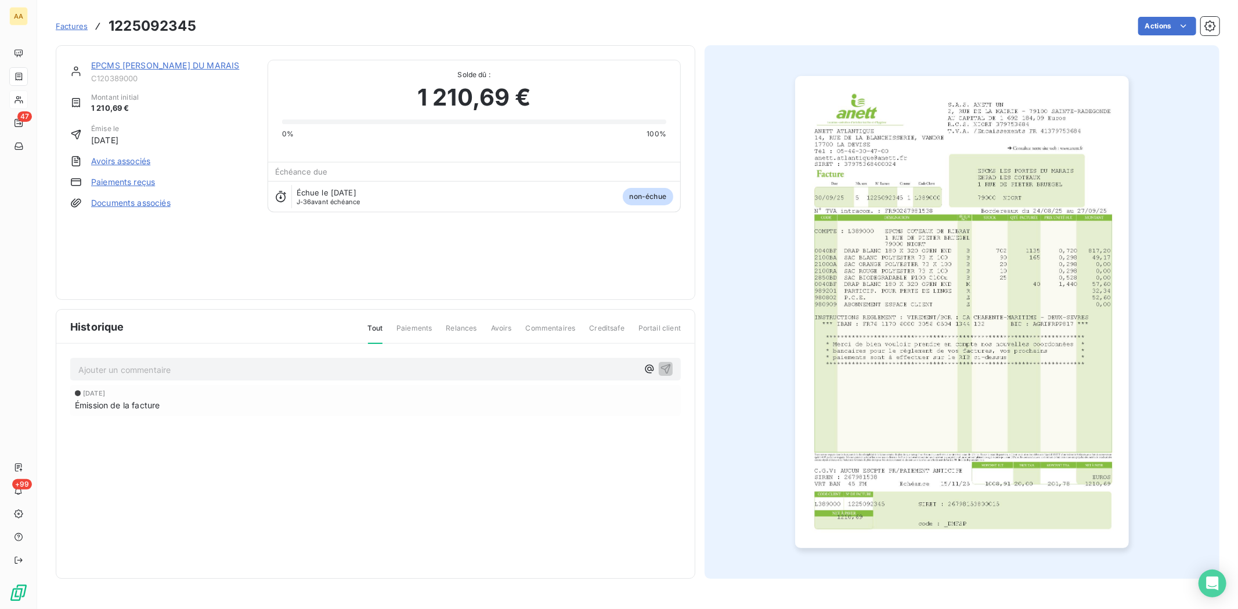
click at [117, 61] on link "EPCMS [PERSON_NAME] DU MARAIS" at bounding box center [165, 65] width 148 height 10
